Goal: Transaction & Acquisition: Book appointment/travel/reservation

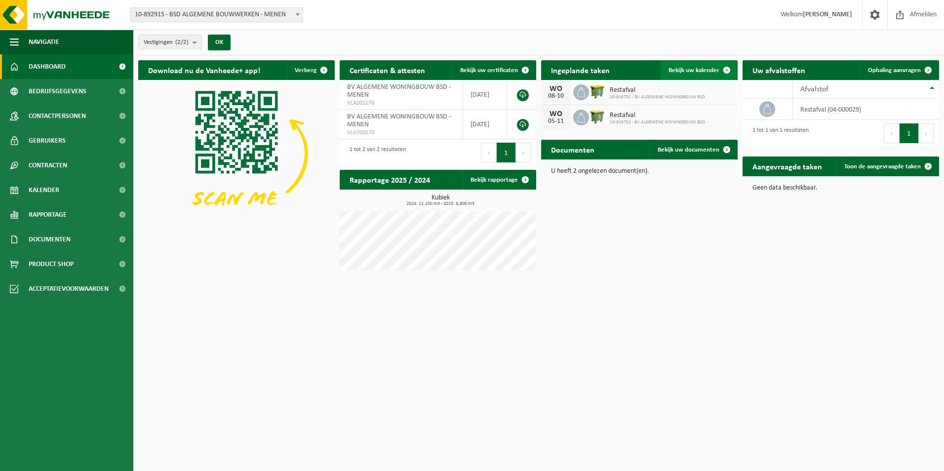
click at [693, 71] on span "Bekijk uw kalender" at bounding box center [693, 70] width 51 height 6
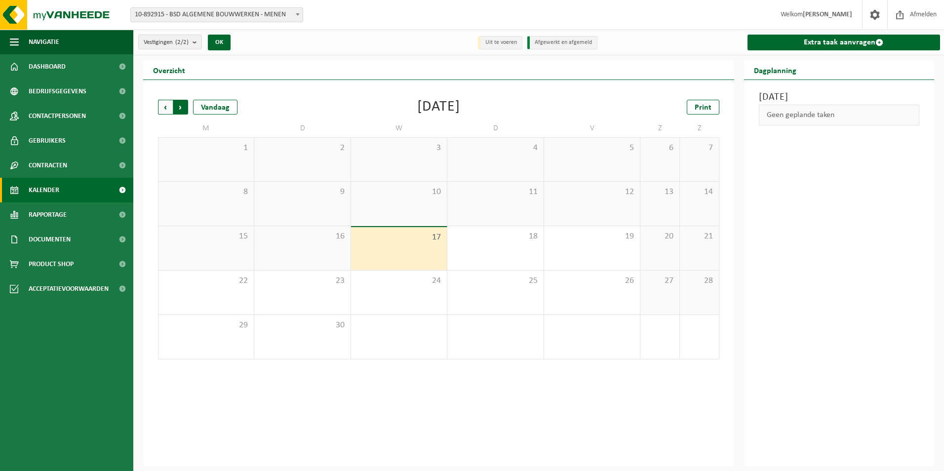
click at [168, 104] on span "Vorige" at bounding box center [165, 107] width 15 height 15
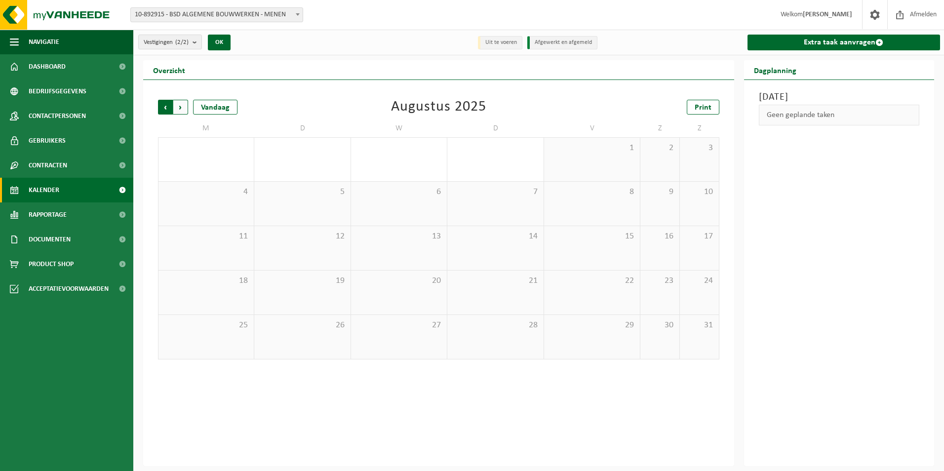
click at [182, 106] on span "Volgende" at bounding box center [180, 107] width 15 height 15
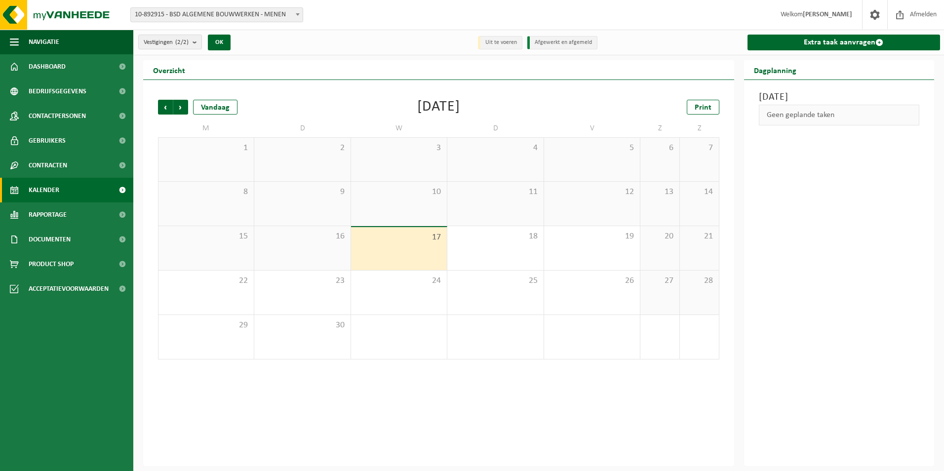
click at [182, 106] on span "Volgende" at bounding box center [180, 107] width 15 height 15
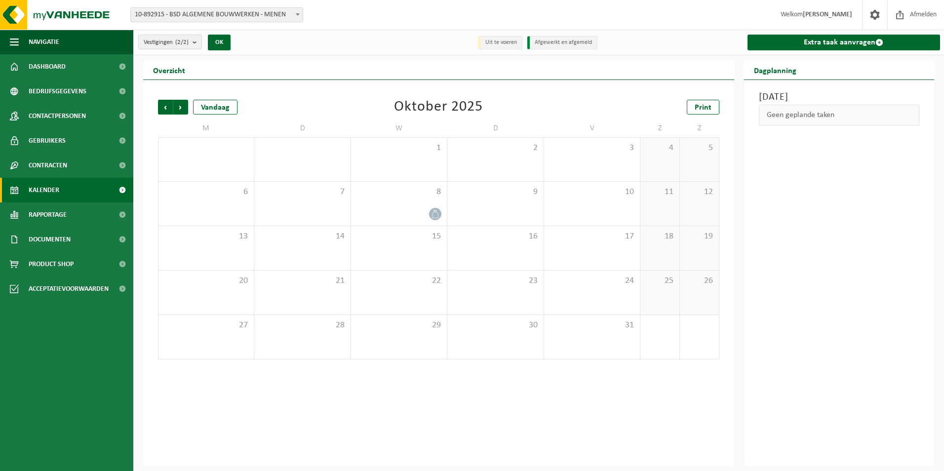
click at [182, 106] on span "Volgende" at bounding box center [180, 107] width 15 height 15
click at [165, 107] on span "Vorige" at bounding box center [165, 107] width 15 height 15
click at [181, 108] on span "Volgende" at bounding box center [180, 107] width 15 height 15
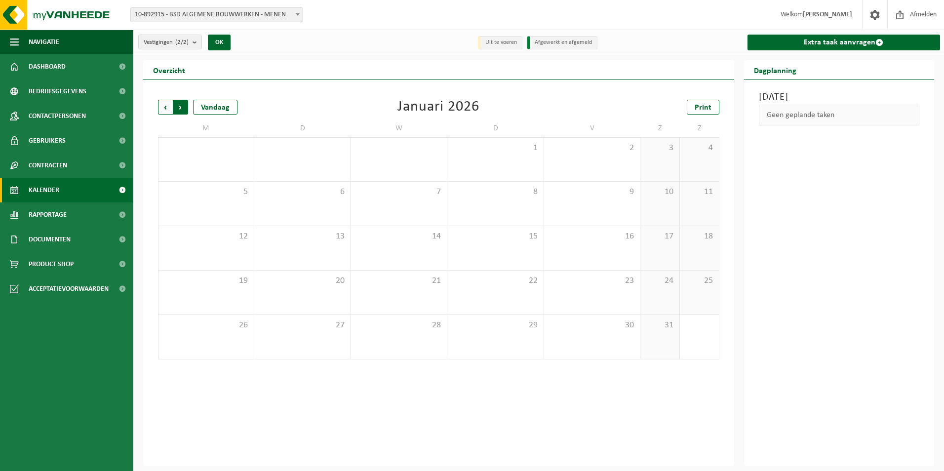
click at [170, 111] on span "Vorige" at bounding box center [165, 107] width 15 height 15
click at [165, 108] on span "Vorige" at bounding box center [165, 107] width 15 height 15
click at [164, 110] on span "Vorige" at bounding box center [165, 107] width 15 height 15
click at [438, 215] on icon at bounding box center [435, 214] width 8 height 8
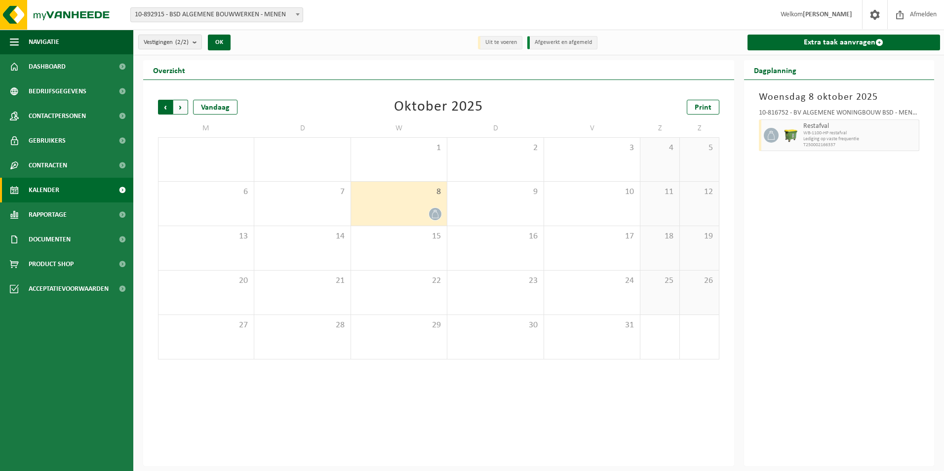
click at [181, 107] on span "Volgende" at bounding box center [180, 107] width 15 height 15
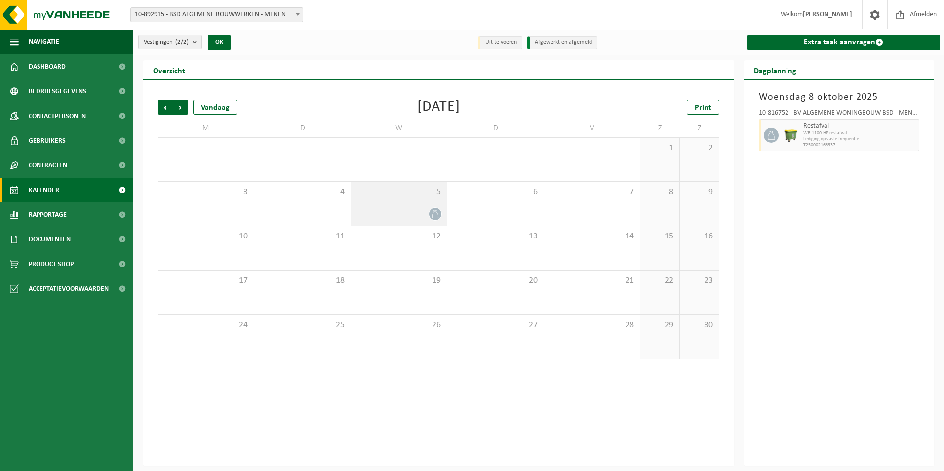
click at [435, 218] on span at bounding box center [435, 214] width 12 height 12
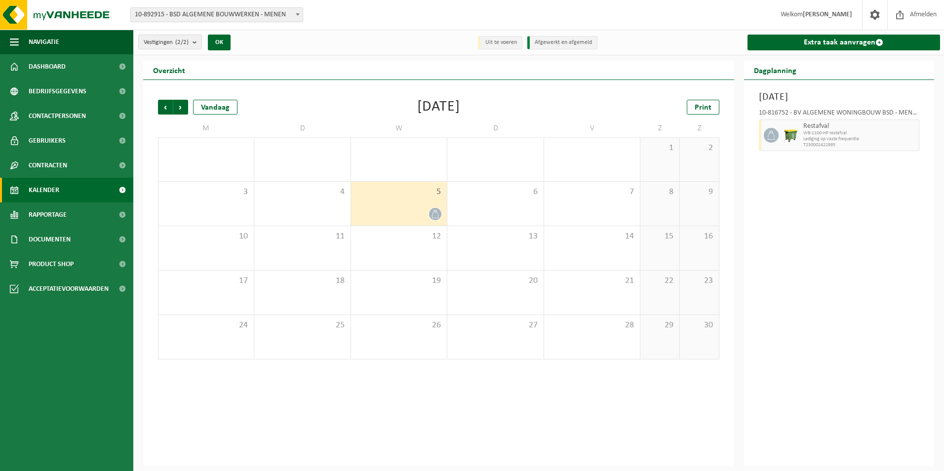
drag, startPoint x: 184, startPoint y: 106, endPoint x: 193, endPoint y: 116, distance: 14.0
click at [183, 106] on span "Volgende" at bounding box center [180, 107] width 15 height 15
click at [167, 105] on span "Vorige" at bounding box center [165, 107] width 15 height 15
click at [166, 105] on span "Vorige" at bounding box center [165, 107] width 15 height 15
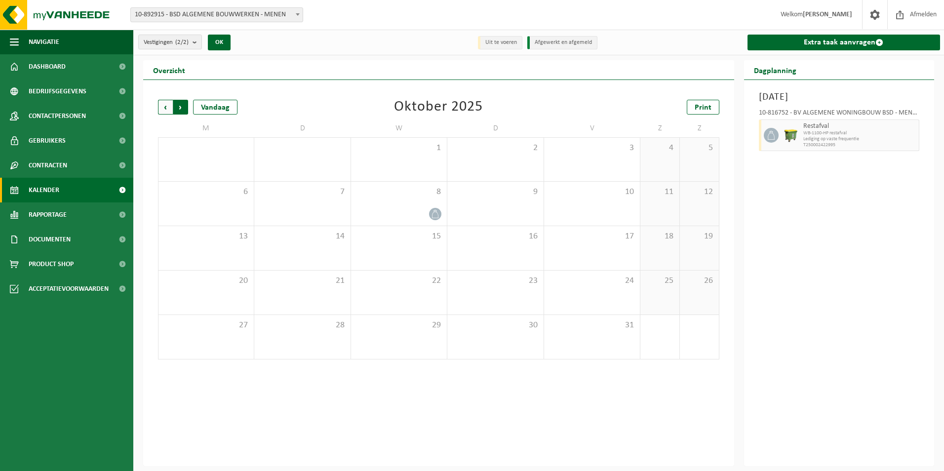
click at [165, 105] on span "Vorige" at bounding box center [165, 107] width 15 height 15
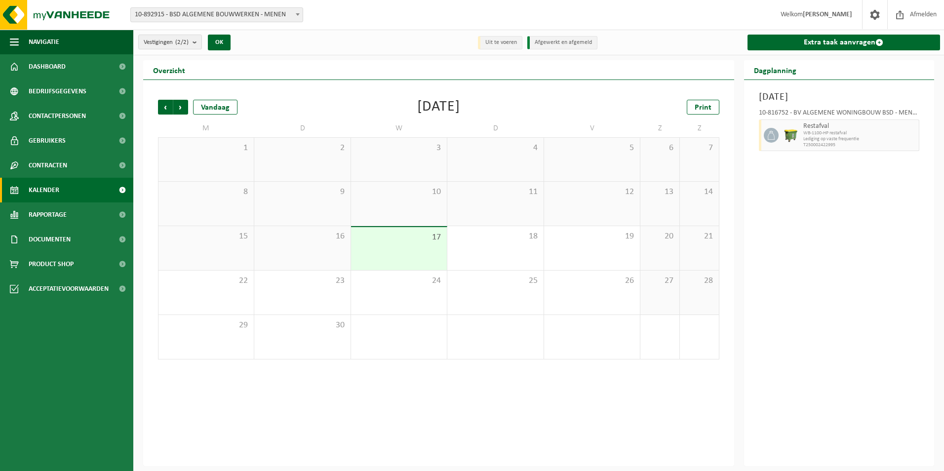
click at [181, 114] on div "Vorige Volgende Vandaag September 2025 Print M D W D V Z Z 1 2 3 4 5 6 7 8 9 10…" at bounding box center [438, 229] width 571 height 279
click at [180, 109] on span "Volgende" at bounding box center [180, 107] width 15 height 15
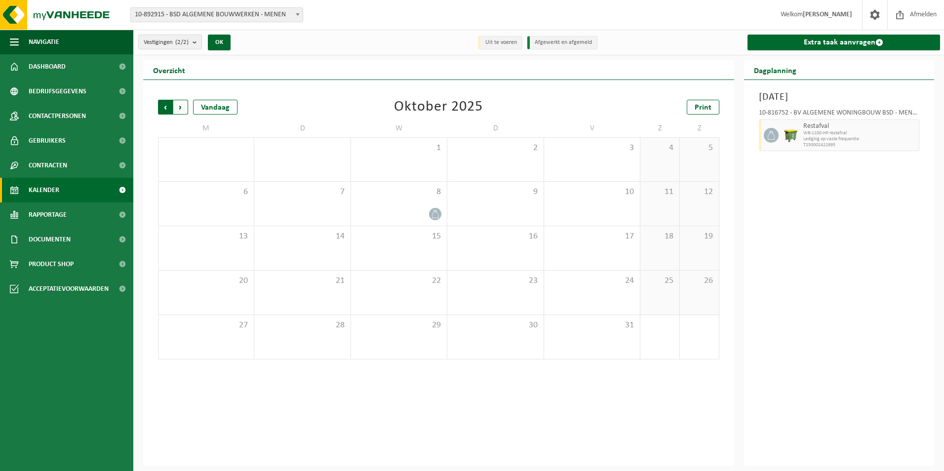
click at [181, 107] on span "Volgende" at bounding box center [180, 107] width 15 height 15
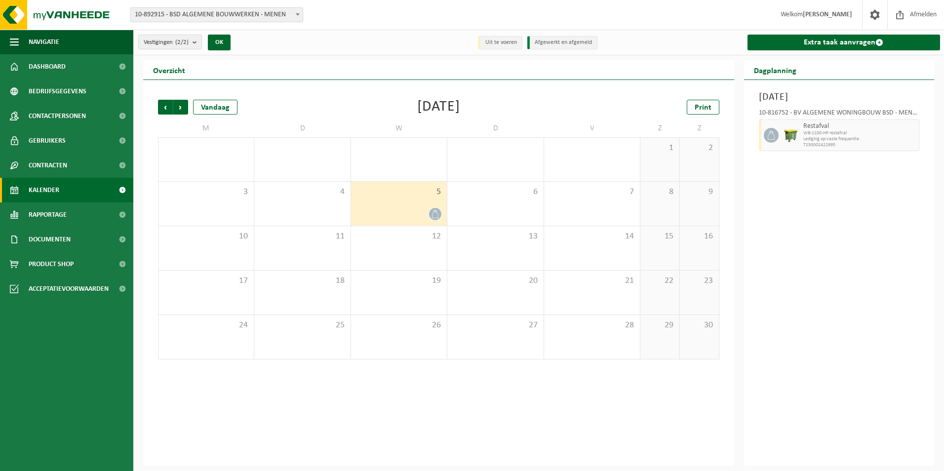
click at [181, 107] on span "Volgende" at bounding box center [180, 107] width 15 height 15
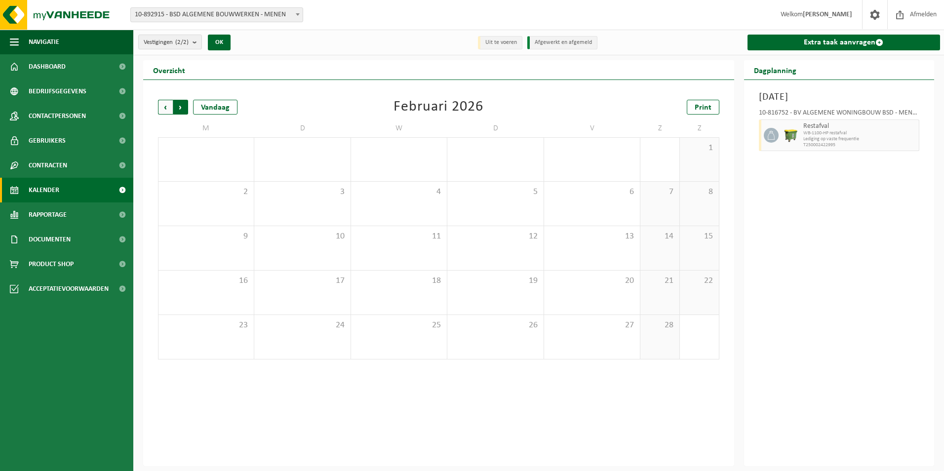
click at [165, 109] on span "Vorige" at bounding box center [165, 107] width 15 height 15
click at [165, 110] on span "Vorige" at bounding box center [165, 107] width 15 height 15
click at [164, 109] on span "Vorige" at bounding box center [165, 107] width 15 height 15
click at [179, 108] on span "Volgende" at bounding box center [180, 107] width 15 height 15
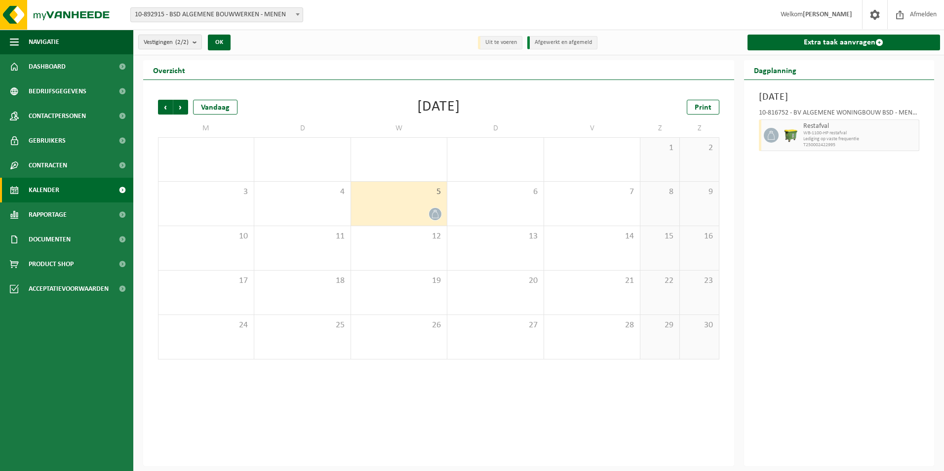
click at [48, 192] on span "Kalender" at bounding box center [44, 190] width 31 height 25
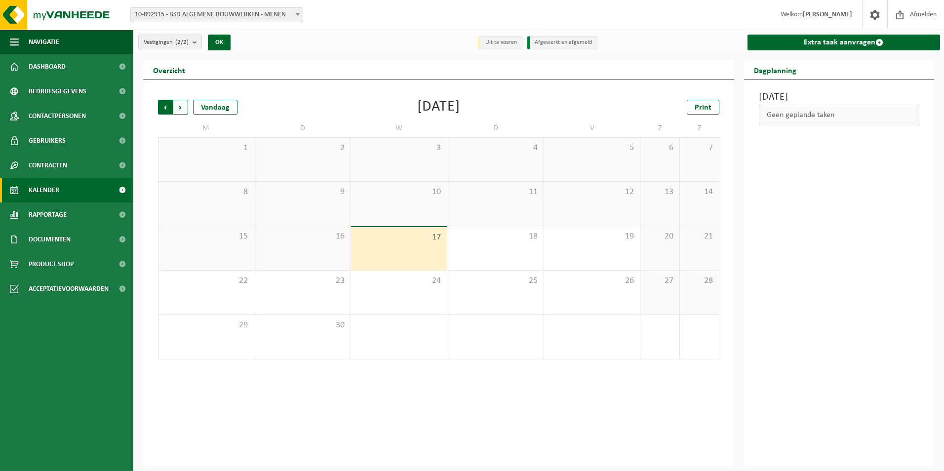
click at [186, 107] on span "Volgende" at bounding box center [180, 107] width 15 height 15
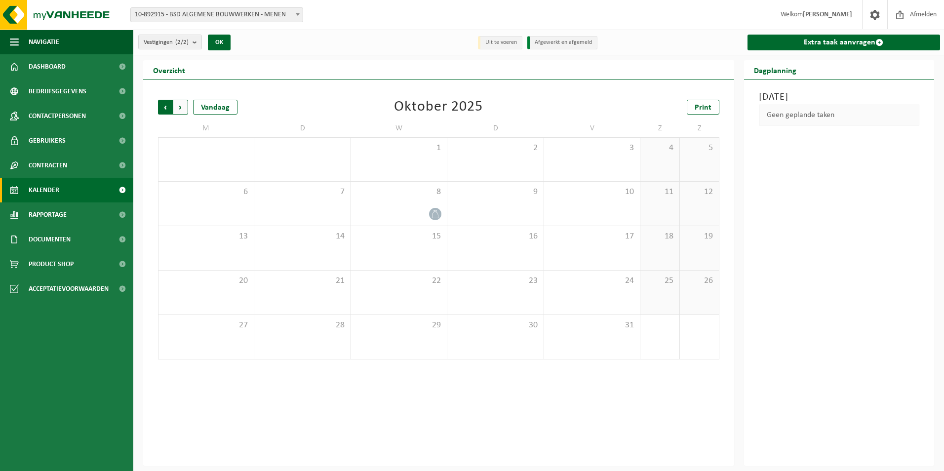
click at [185, 107] on span "Volgende" at bounding box center [180, 107] width 15 height 15
click at [184, 106] on span "Volgende" at bounding box center [180, 107] width 15 height 15
click at [166, 105] on span "Vorige" at bounding box center [165, 107] width 15 height 15
click at [165, 105] on span "Vorige" at bounding box center [165, 107] width 15 height 15
click at [860, 44] on link "Extra taak aanvragen" at bounding box center [843, 43] width 193 height 16
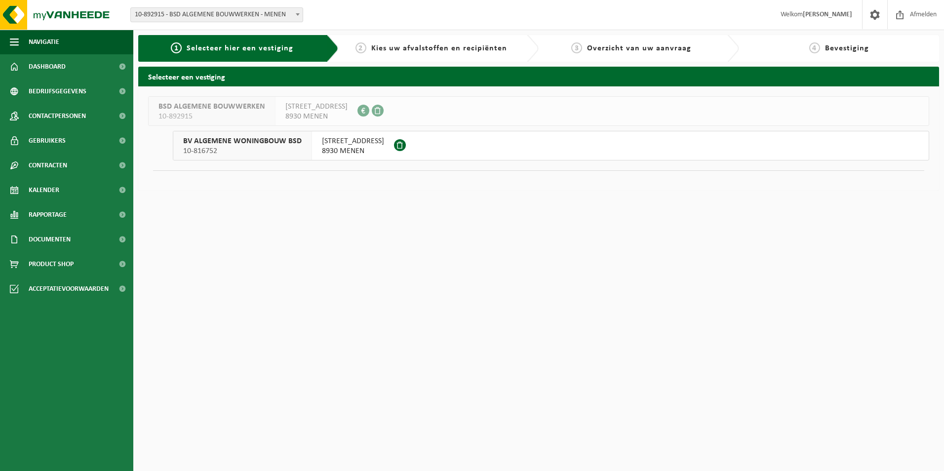
click at [338, 145] on span "PONT NEUFSTRAAT 100" at bounding box center [353, 141] width 62 height 10
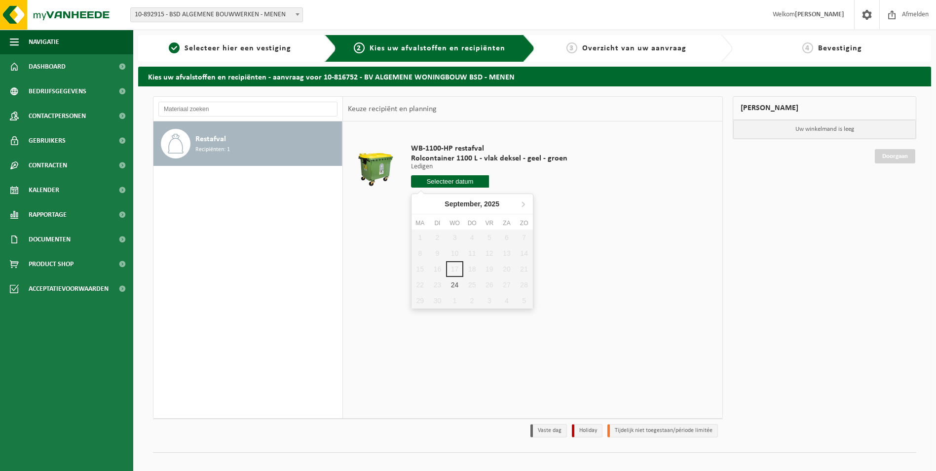
click at [474, 182] on input "text" at bounding box center [450, 181] width 78 height 12
click at [458, 287] on div "24" at bounding box center [454, 285] width 17 height 16
type input "Van [DATE]"
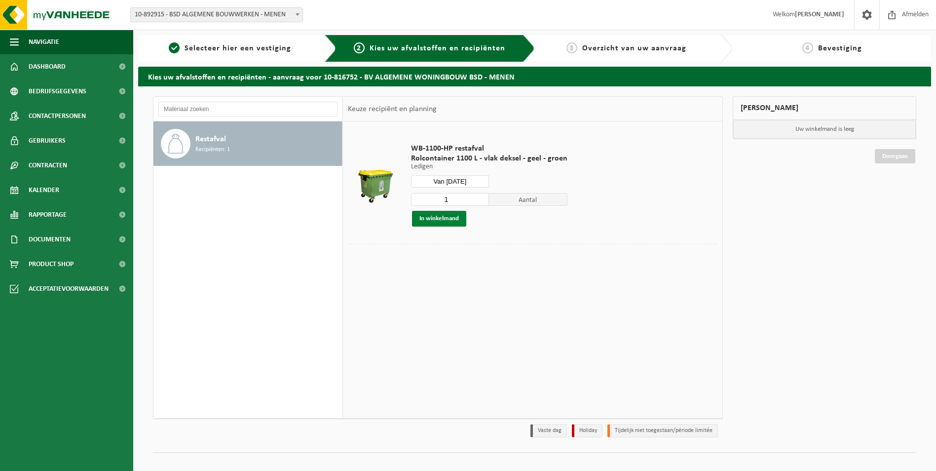
click at [457, 217] on button "In winkelmand" at bounding box center [439, 219] width 54 height 16
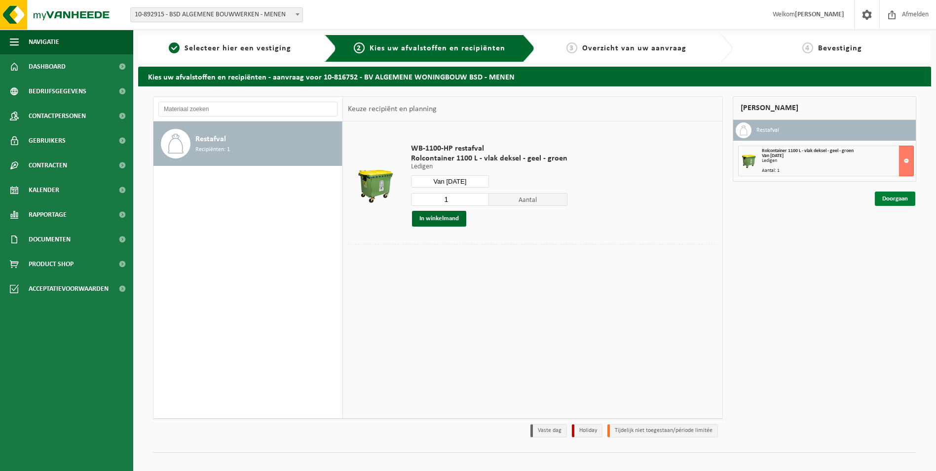
click at [906, 198] on link "Doorgaan" at bounding box center [895, 199] width 40 height 14
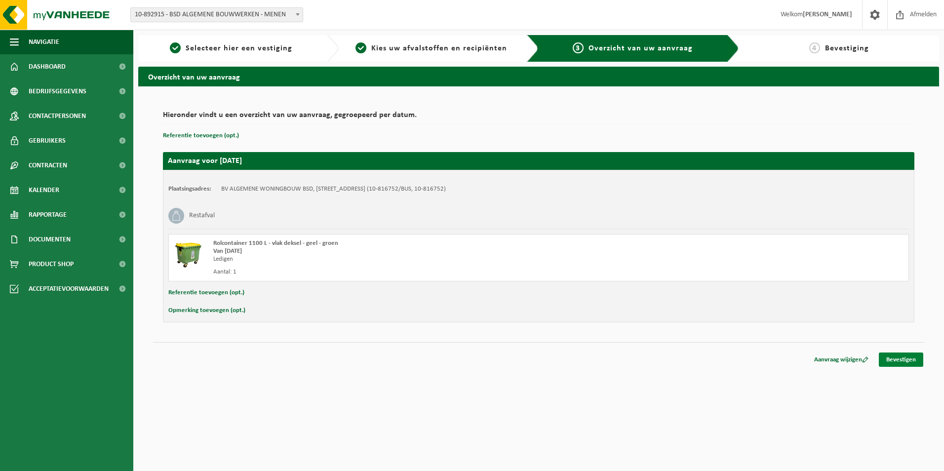
click at [912, 362] on link "Bevestigen" at bounding box center [901, 359] width 44 height 14
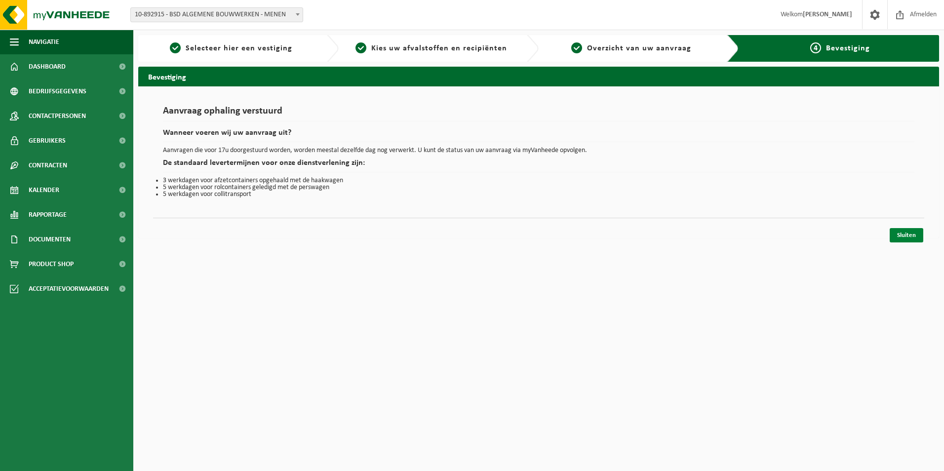
click at [912, 233] on link "Sluiten" at bounding box center [906, 235] width 34 height 14
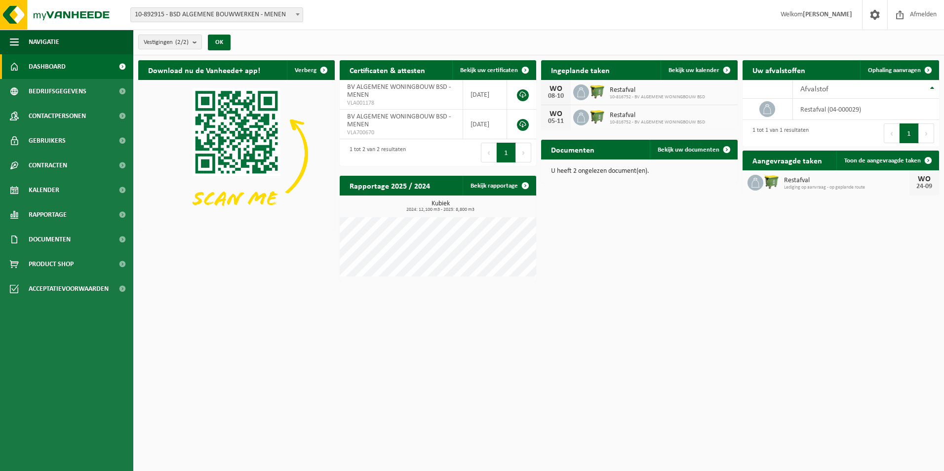
click at [850, 85] on div "Afvalstof" at bounding box center [863, 89] width 126 height 8
